Goal: Task Accomplishment & Management: Complete application form

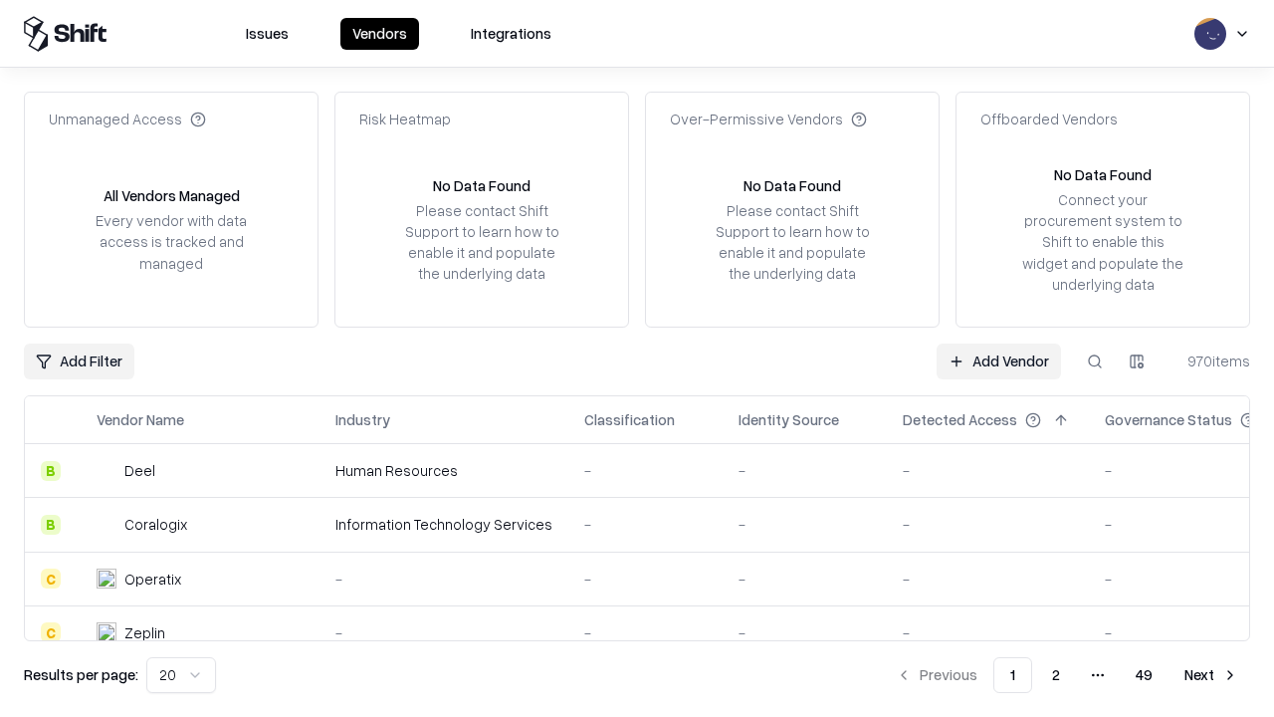
click at [998, 360] on link "Add Vendor" at bounding box center [999, 361] width 124 height 36
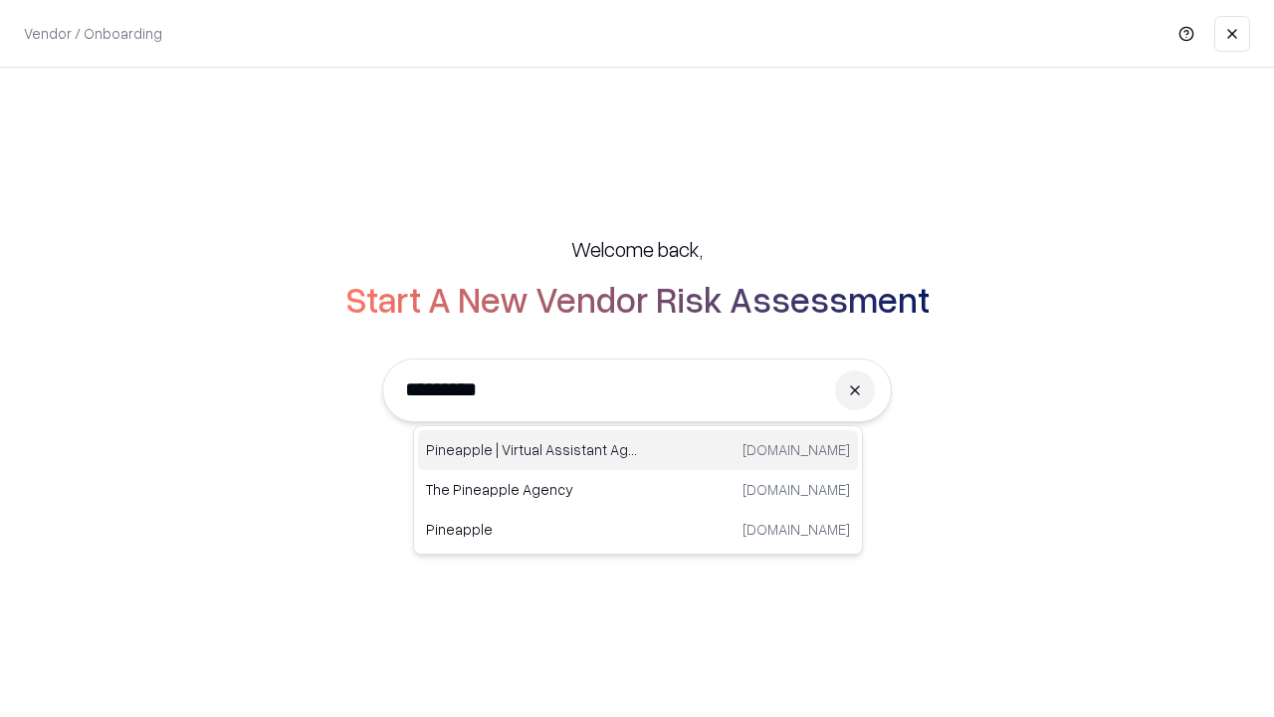
click at [638, 450] on div "Pineapple | Virtual Assistant Agency [DOMAIN_NAME]" at bounding box center [638, 450] width 440 height 40
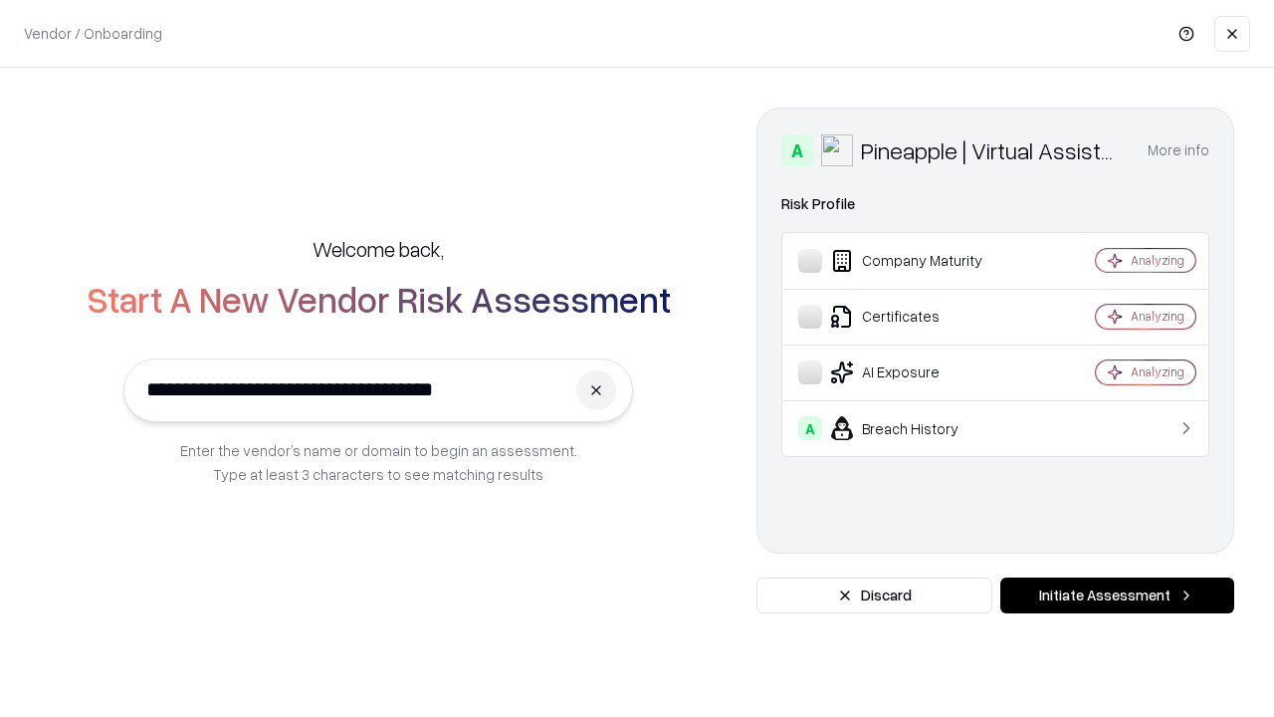
type input "**********"
click at [1117, 595] on button "Initiate Assessment" at bounding box center [1117, 595] width 234 height 36
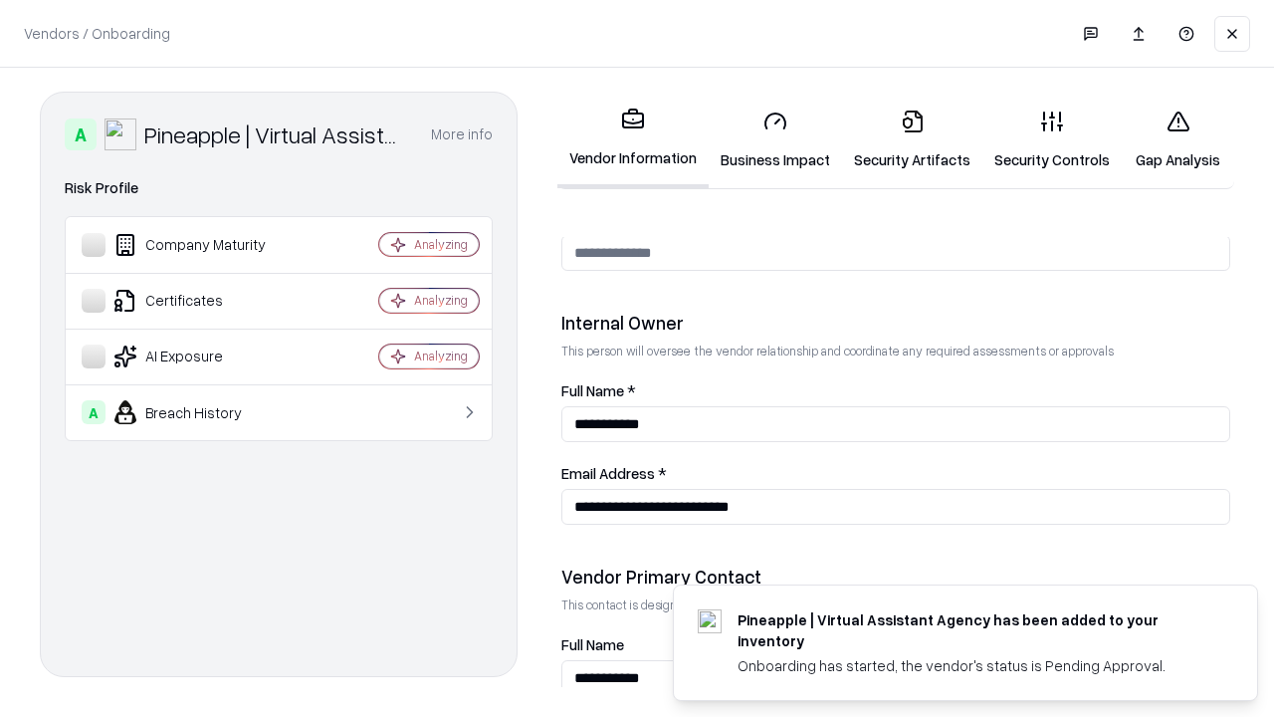
scroll to position [1031, 0]
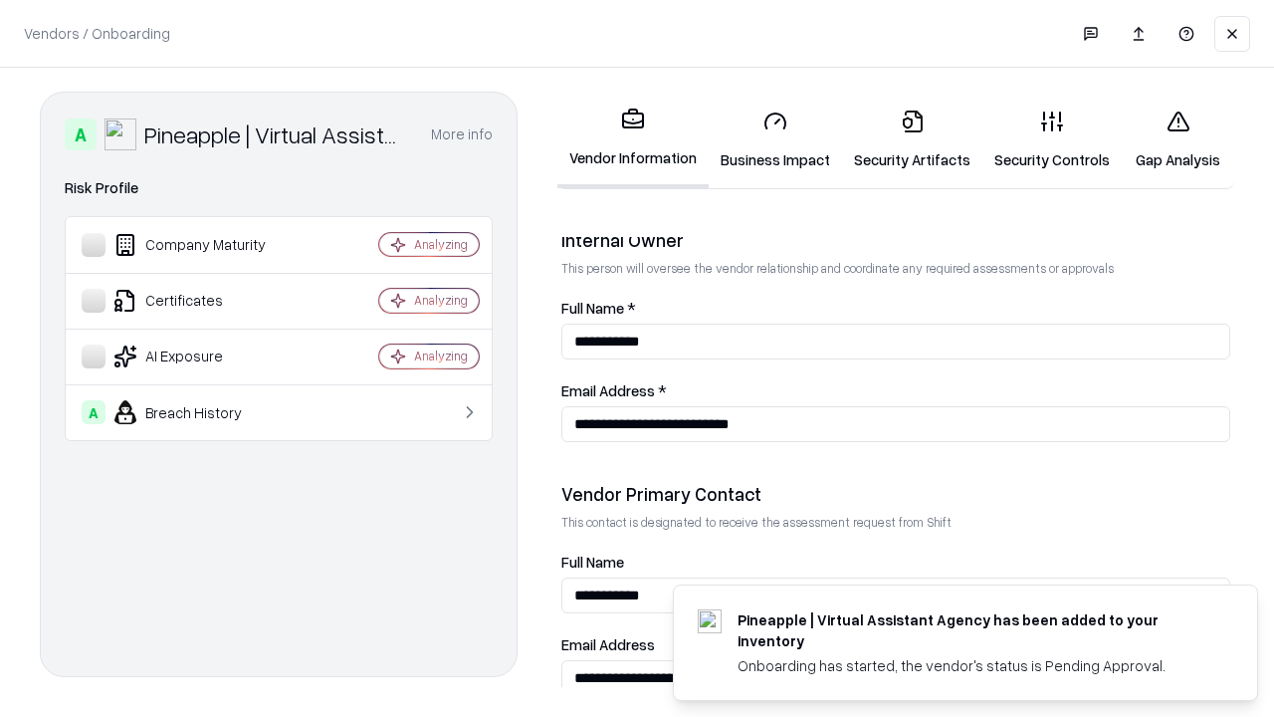
click at [776, 139] on link "Business Impact" at bounding box center [775, 140] width 133 height 93
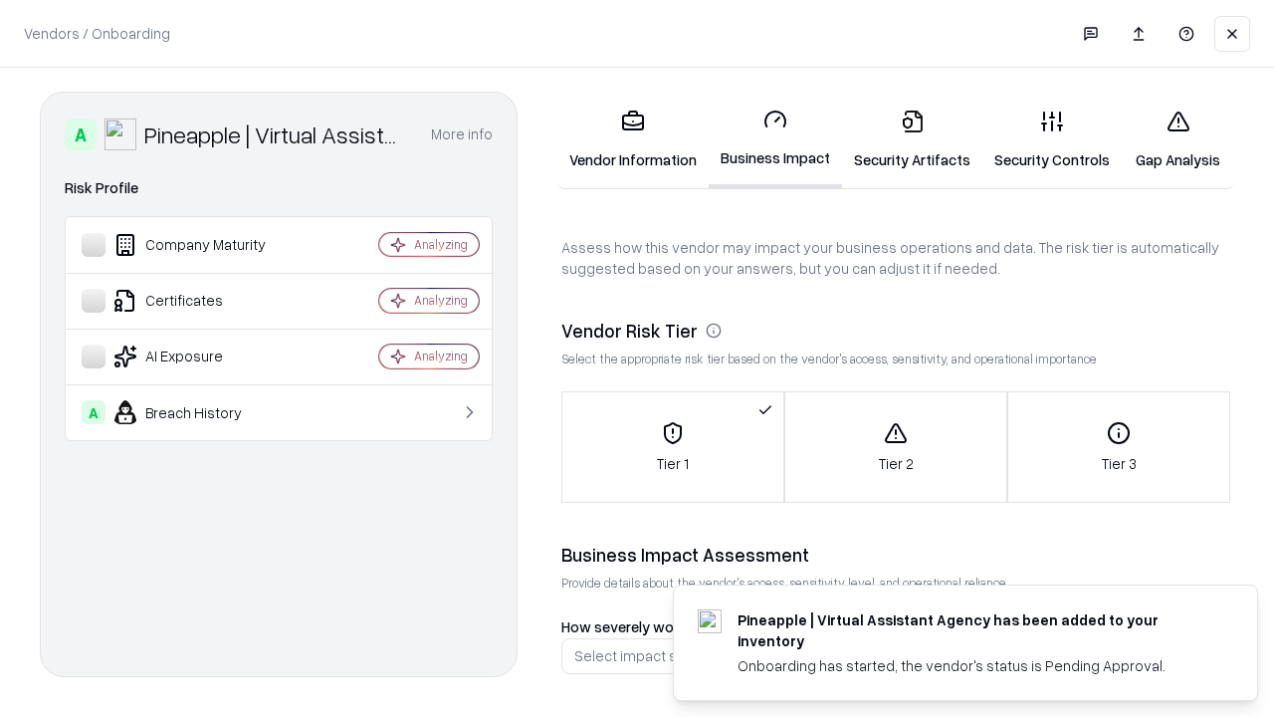
click at [912, 139] on link "Security Artifacts" at bounding box center [912, 140] width 140 height 93
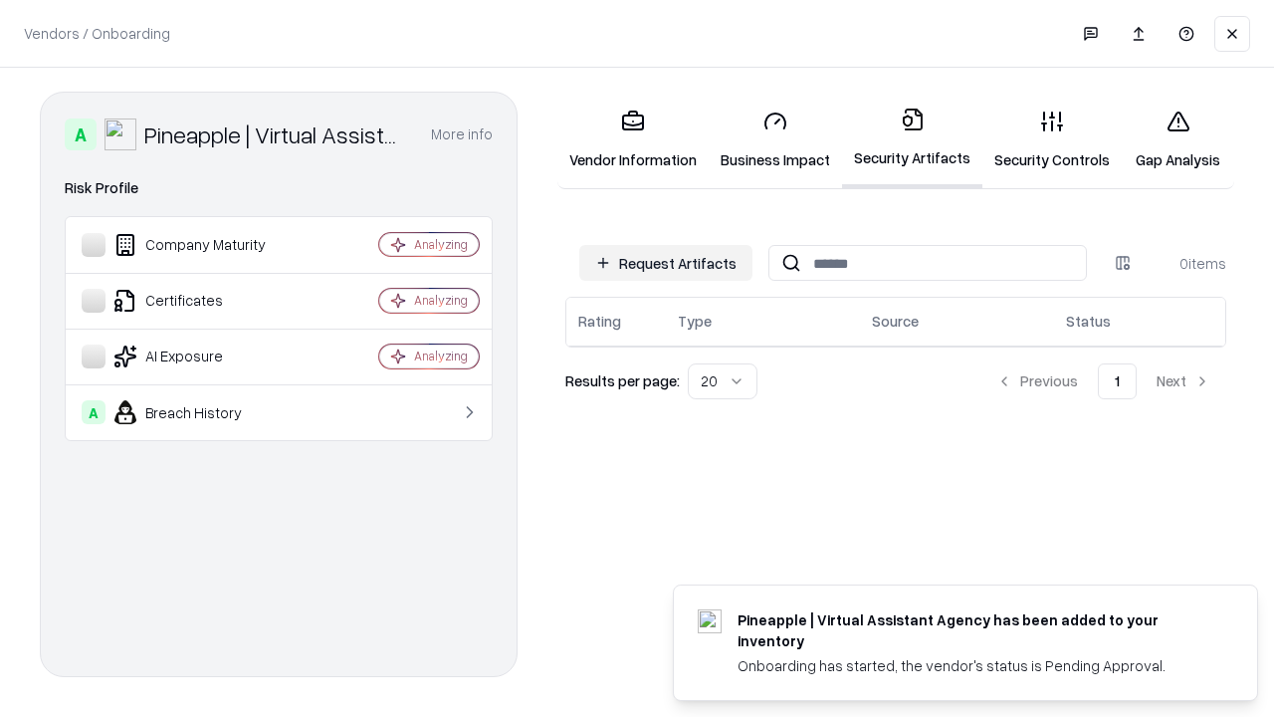
click at [666, 263] on button "Request Artifacts" at bounding box center [665, 263] width 173 height 36
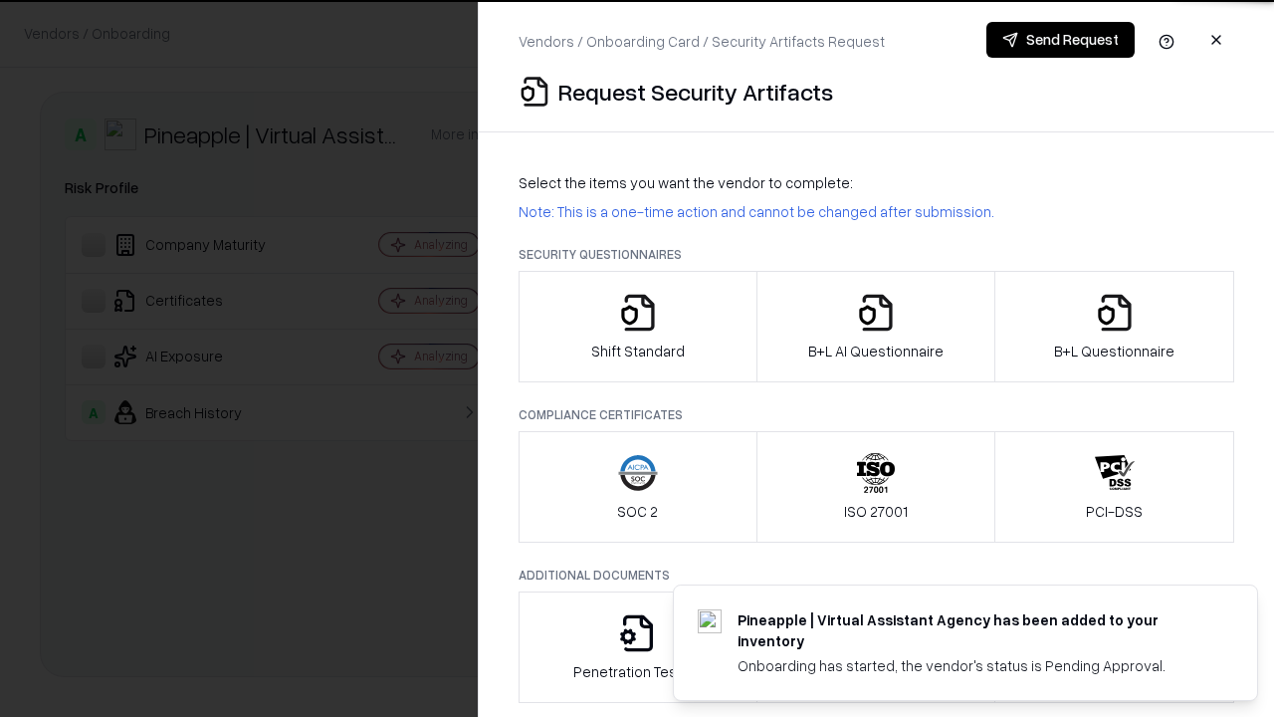
click at [637, 327] on icon "button" at bounding box center [638, 313] width 40 height 40
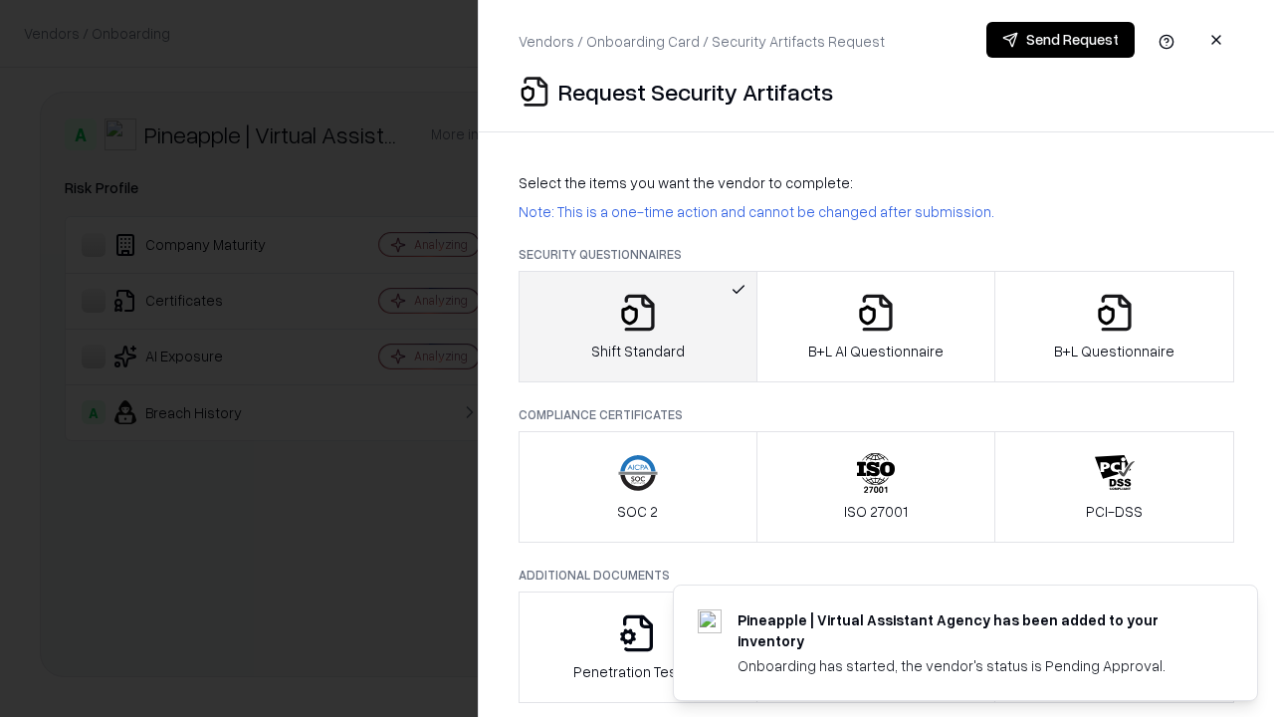
click at [1060, 40] on button "Send Request" at bounding box center [1061, 40] width 148 height 36
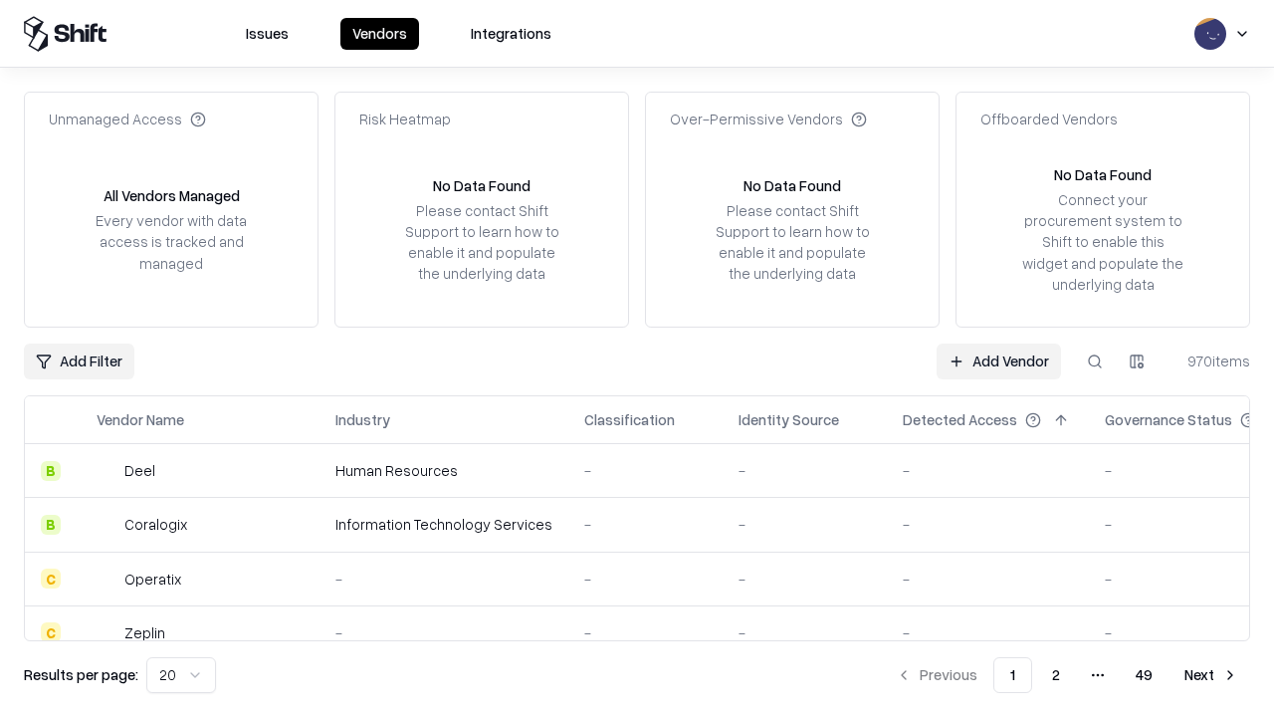
click at [1095, 360] on button at bounding box center [1095, 361] width 36 height 36
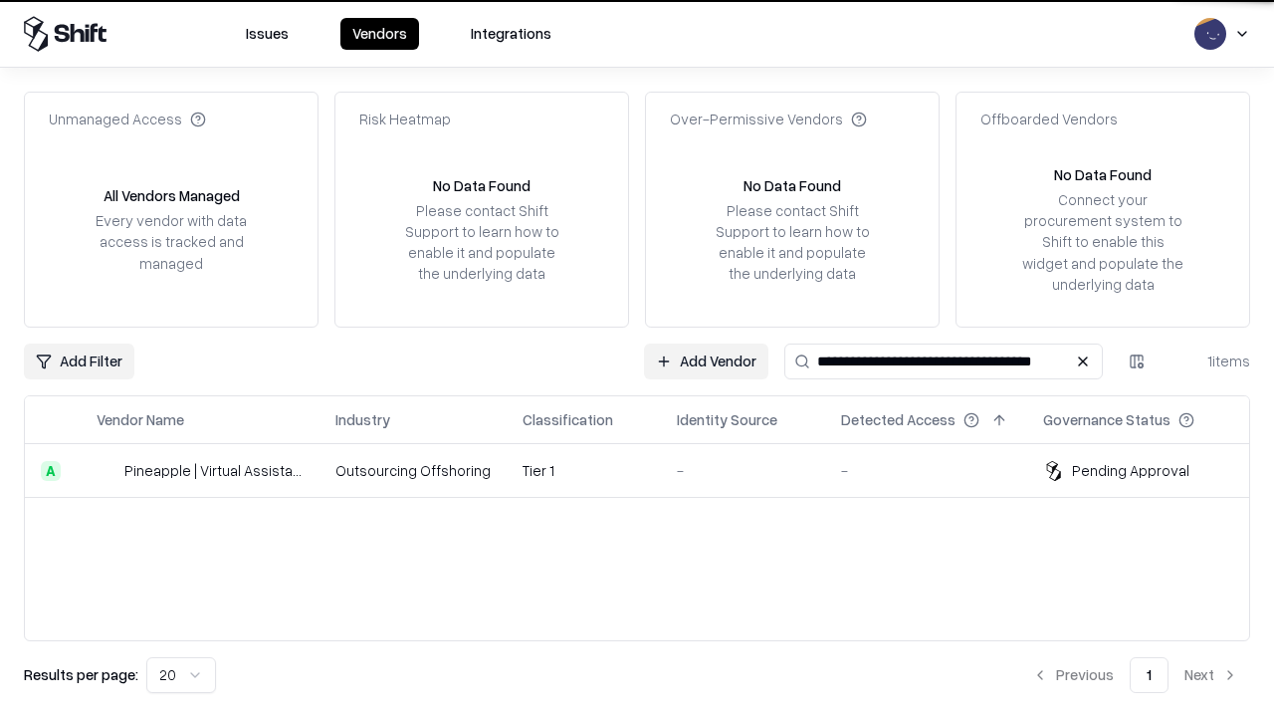
type input "**********"
click at [649, 470] on td "Tier 1" at bounding box center [584, 471] width 154 height 54
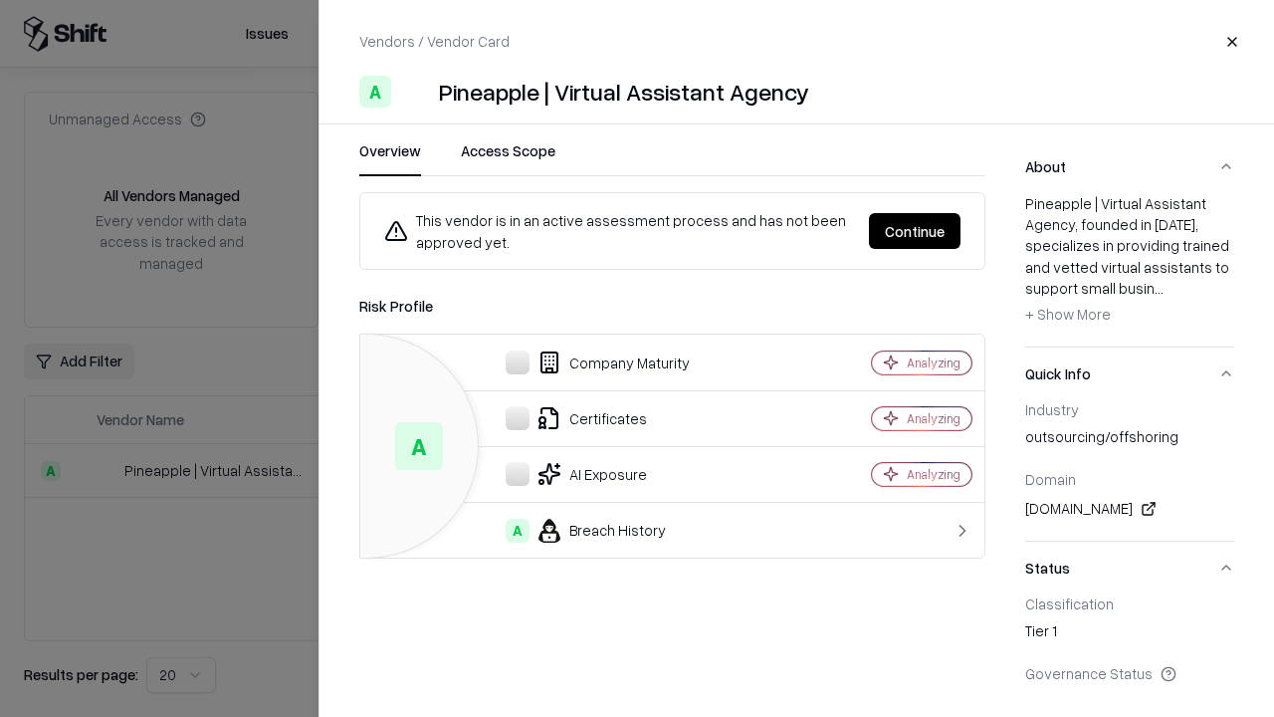
click at [915, 231] on button "Continue" at bounding box center [915, 231] width 92 height 36
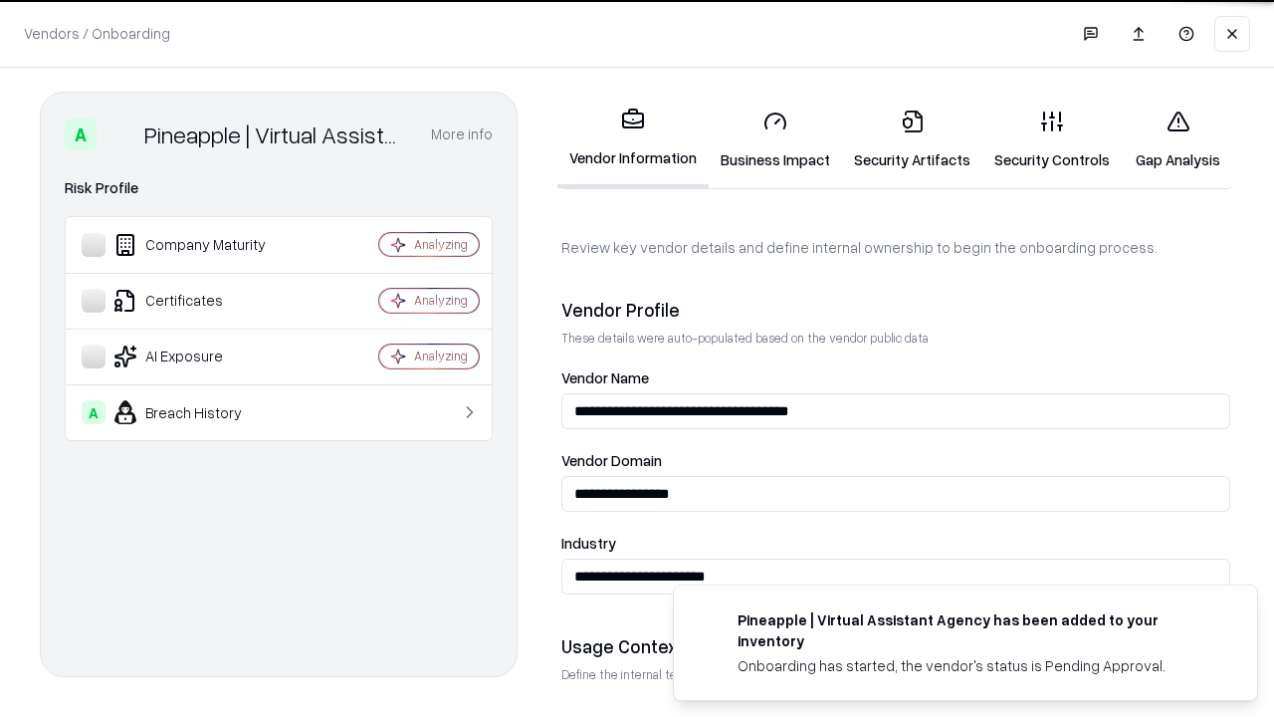
click at [912, 139] on link "Security Artifacts" at bounding box center [912, 140] width 140 height 93
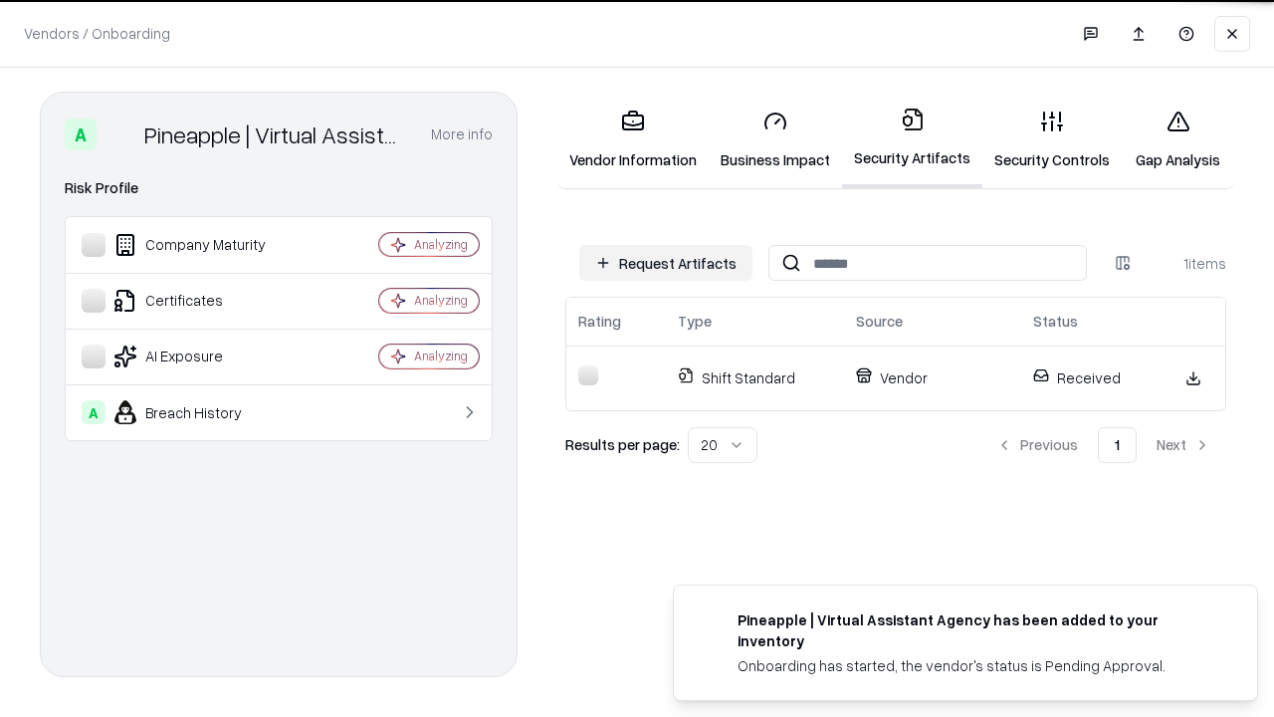
click at [1178, 139] on link "Gap Analysis" at bounding box center [1178, 140] width 112 height 93
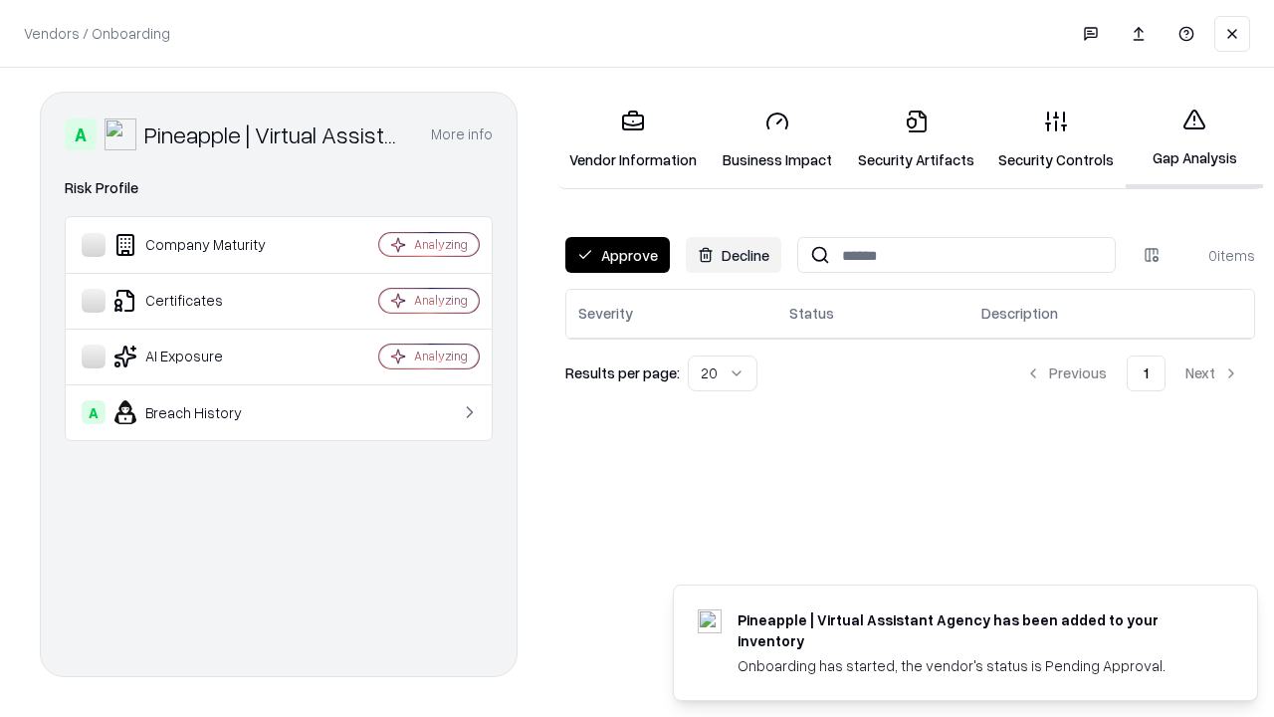
click at [617, 255] on button "Approve" at bounding box center [617, 255] width 105 height 36
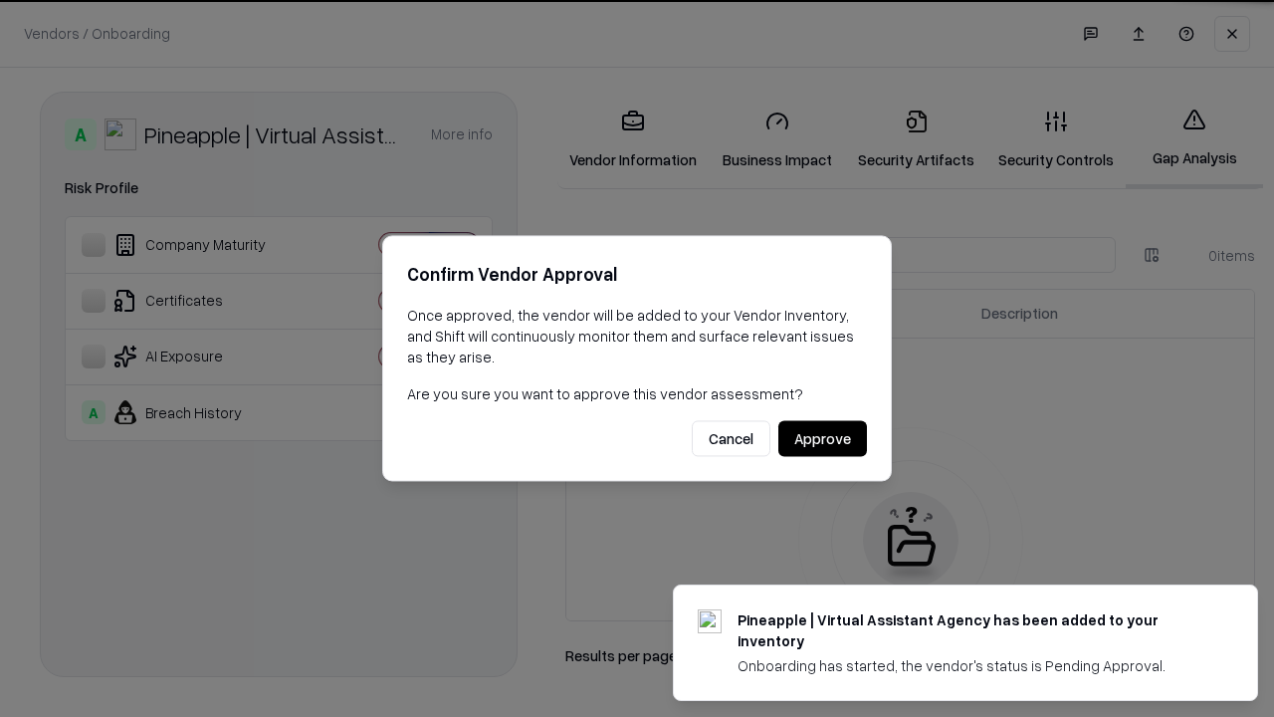
click at [822, 438] on button "Approve" at bounding box center [822, 439] width 89 height 36
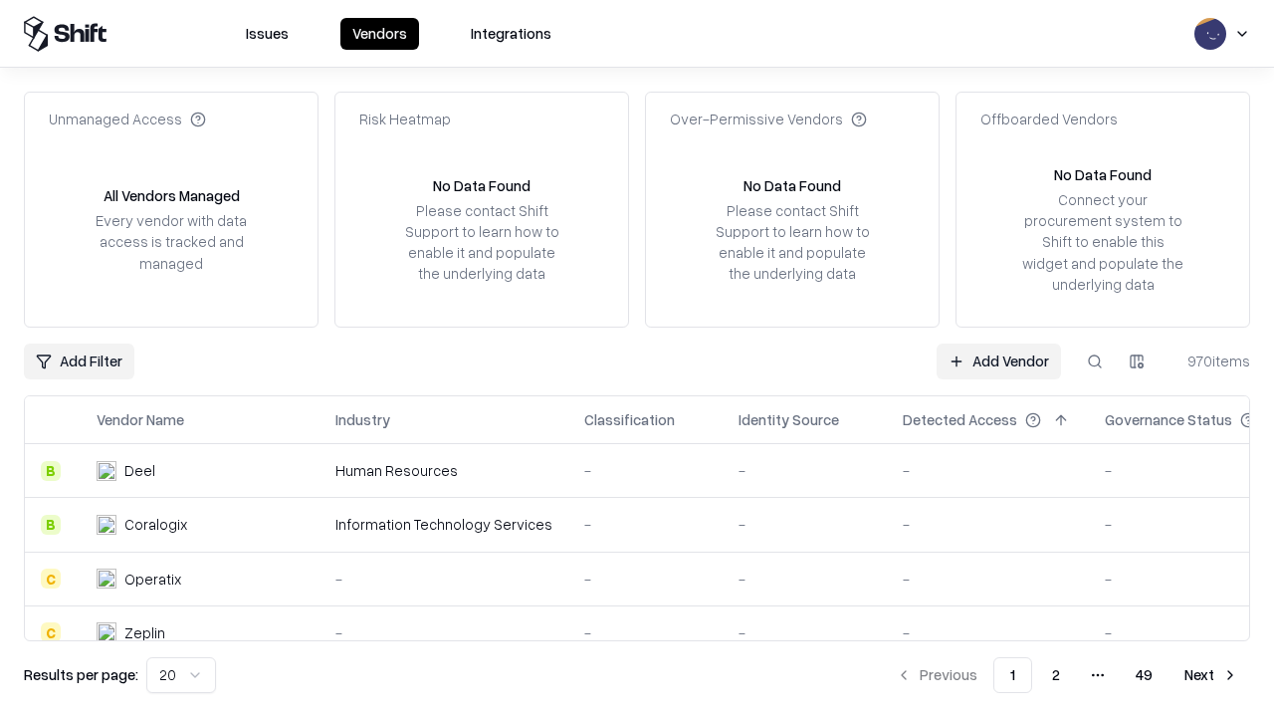
type input "**********"
click at [998, 360] on link "Add Vendor" at bounding box center [999, 361] width 124 height 36
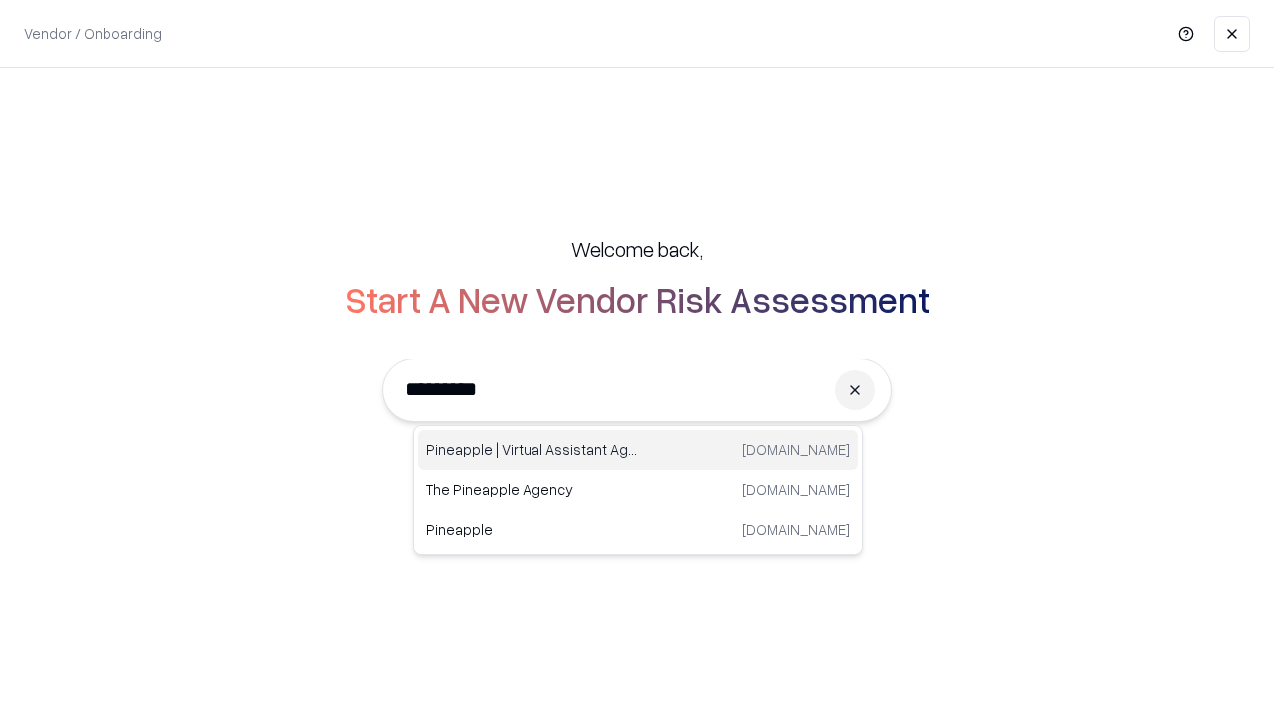
click at [638, 450] on div "Pineapple | Virtual Assistant Agency trypineapple.com" at bounding box center [638, 450] width 440 height 40
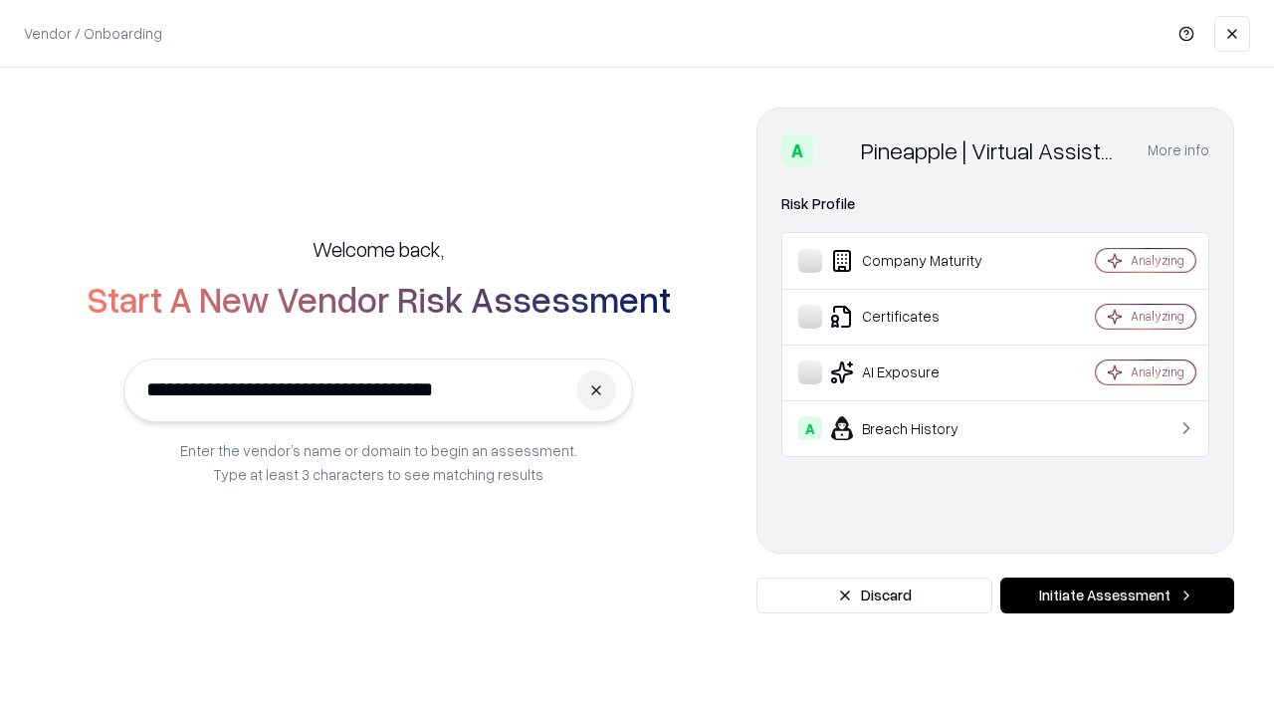
type input "**********"
click at [1117, 595] on button "Initiate Assessment" at bounding box center [1117, 595] width 234 height 36
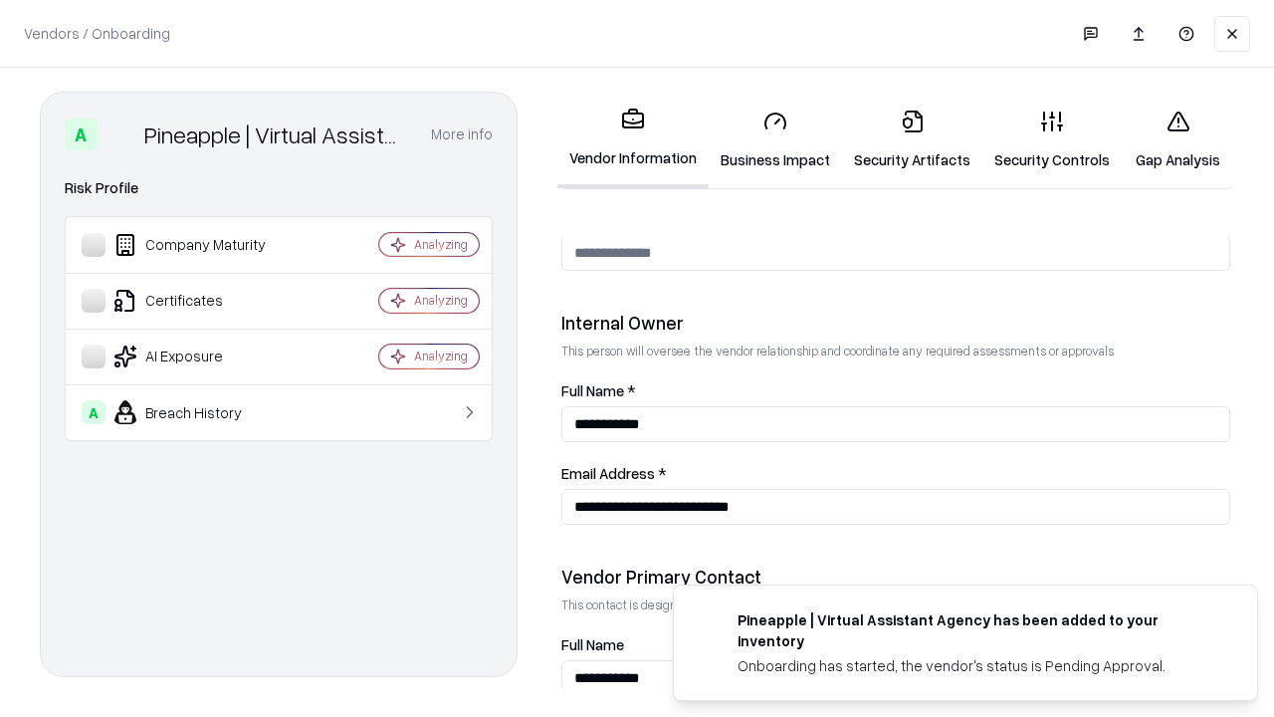
scroll to position [1031, 0]
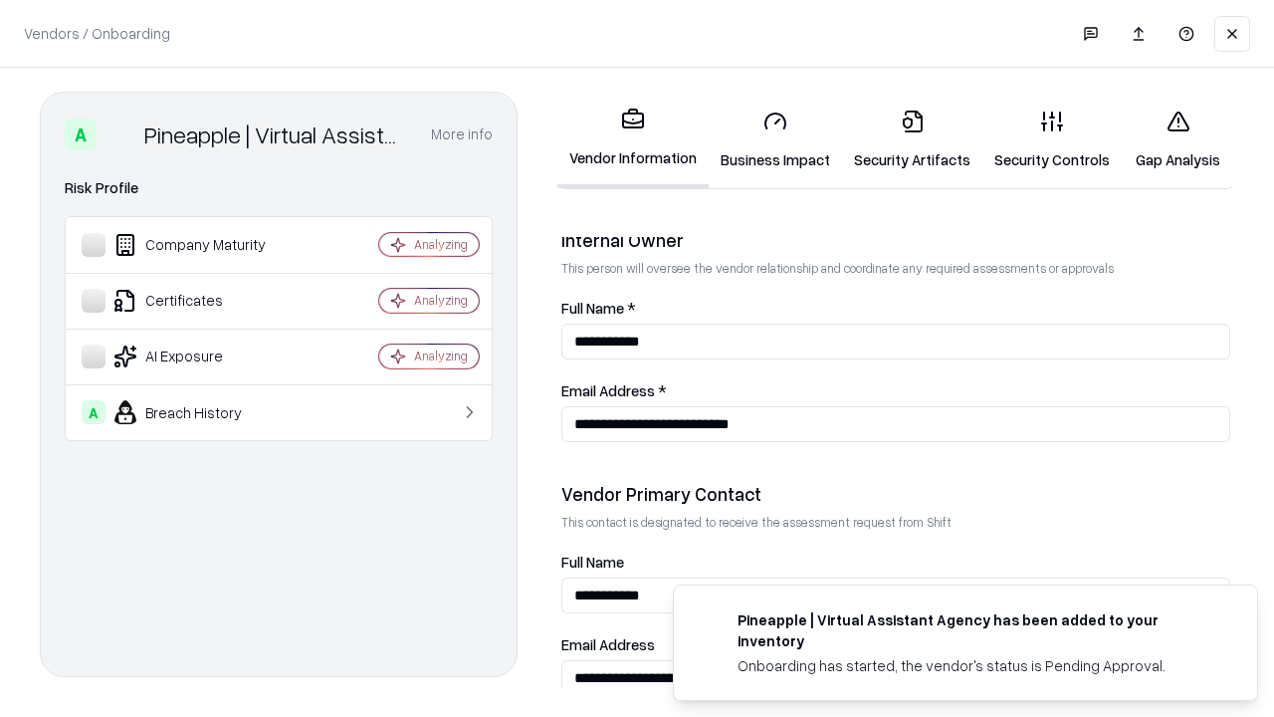
click at [1178, 139] on link "Gap Analysis" at bounding box center [1178, 140] width 112 height 93
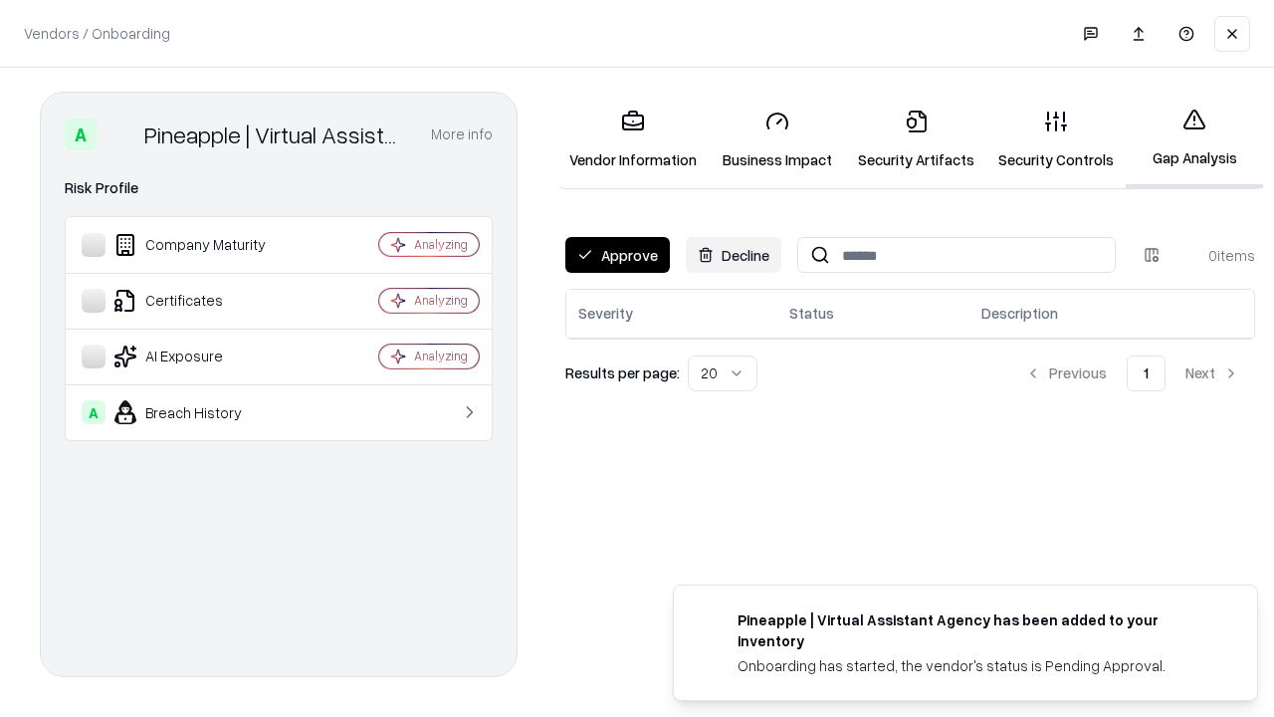
click at [617, 255] on button "Approve" at bounding box center [617, 255] width 105 height 36
